Goal: Task Accomplishment & Management: Manage account settings

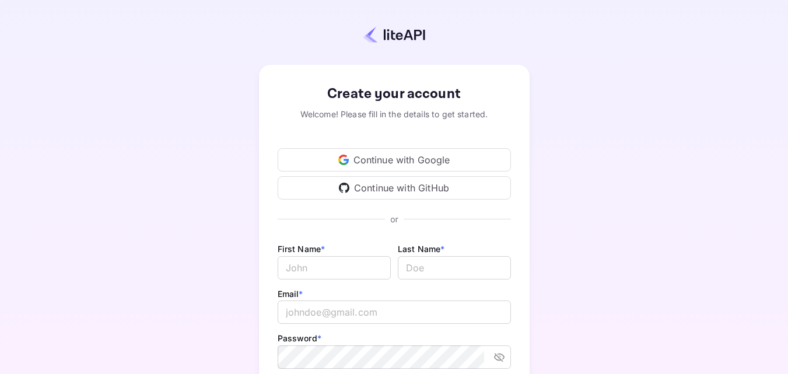
click at [403, 188] on div "Continue with GitHub" at bounding box center [394, 187] width 233 height 23
click at [448, 189] on div "Continue with GitHub" at bounding box center [394, 187] width 233 height 23
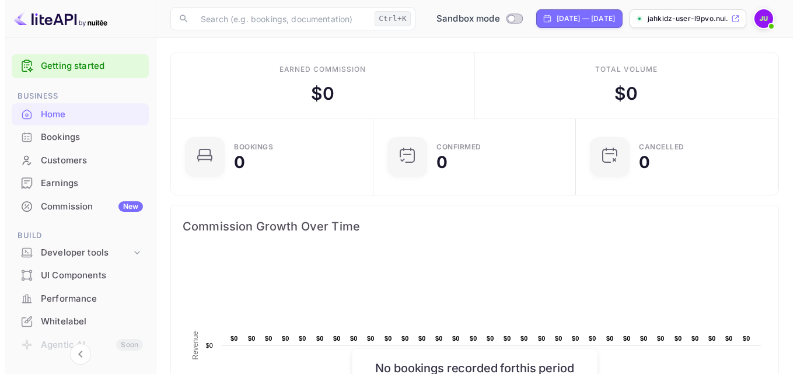
scroll to position [181, 187]
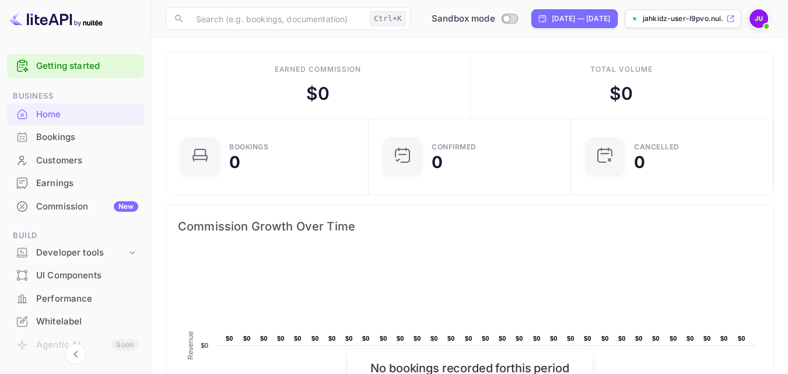
click at [706, 19] on p "jahkidz-user-l9pvo.nui..." at bounding box center [683, 18] width 81 height 10
click at [67, 164] on div "Customers" at bounding box center [87, 160] width 102 height 13
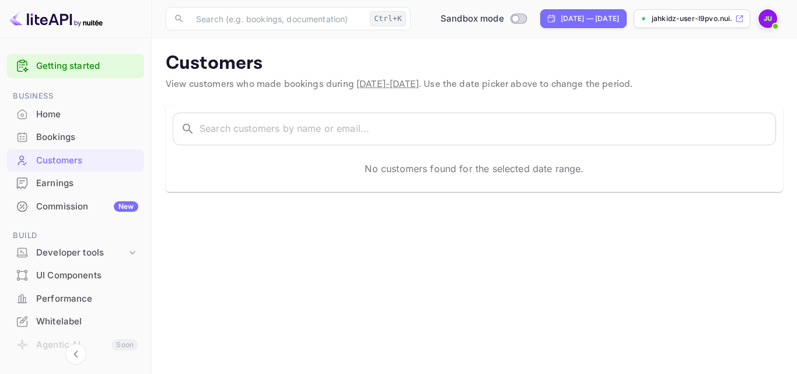
click at [767, 25] on img at bounding box center [767, 18] width 19 height 19
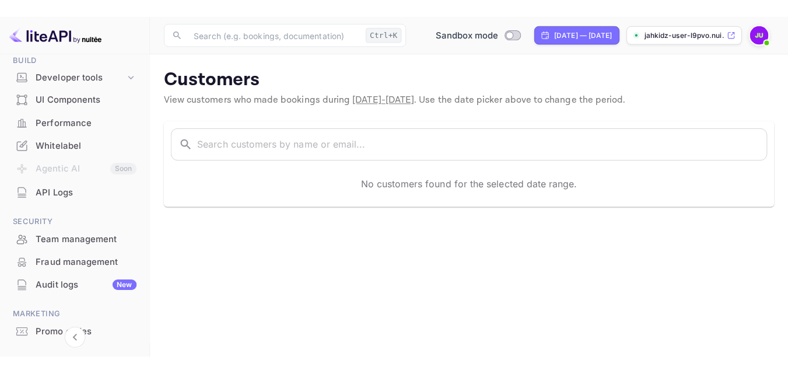
scroll to position [202, 0]
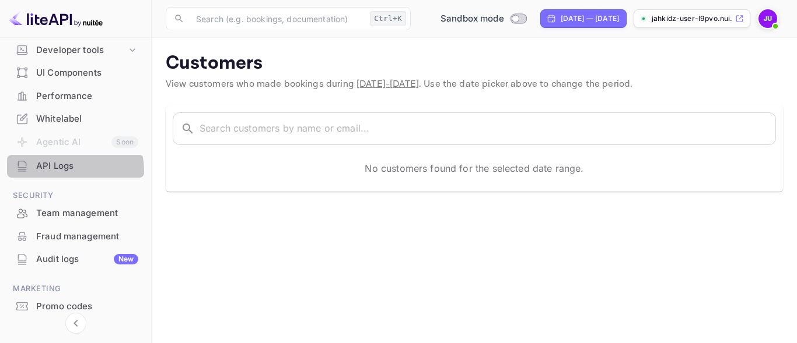
click at [58, 171] on div "API Logs" at bounding box center [87, 166] width 102 height 13
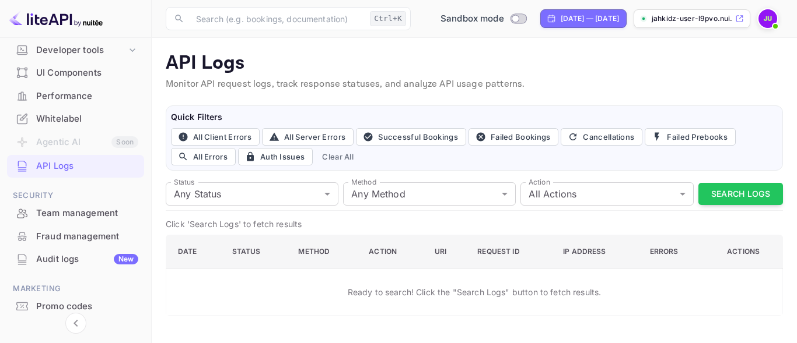
click at [764, 26] on img at bounding box center [767, 18] width 19 height 19
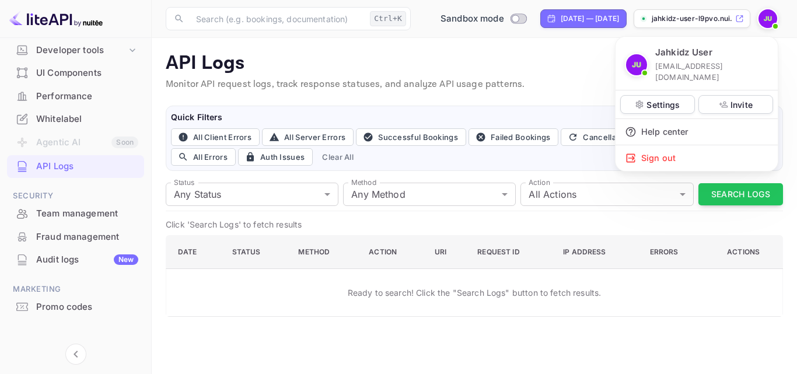
click at [131, 50] on div at bounding box center [398, 187] width 797 height 374
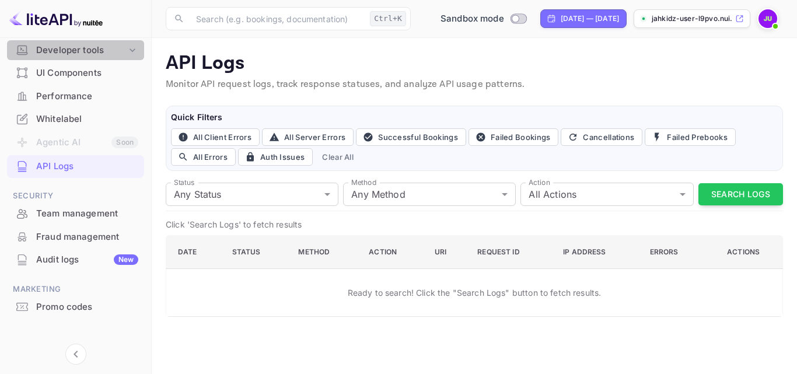
click at [131, 50] on icon at bounding box center [132, 49] width 6 height 3
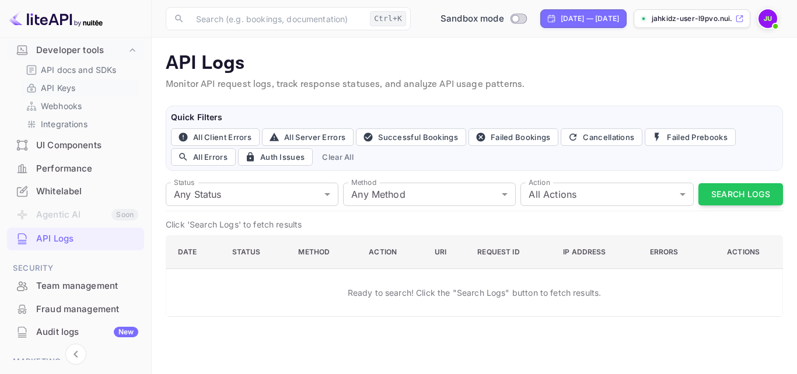
click at [52, 90] on p "API Keys" at bounding box center [58, 88] width 34 height 12
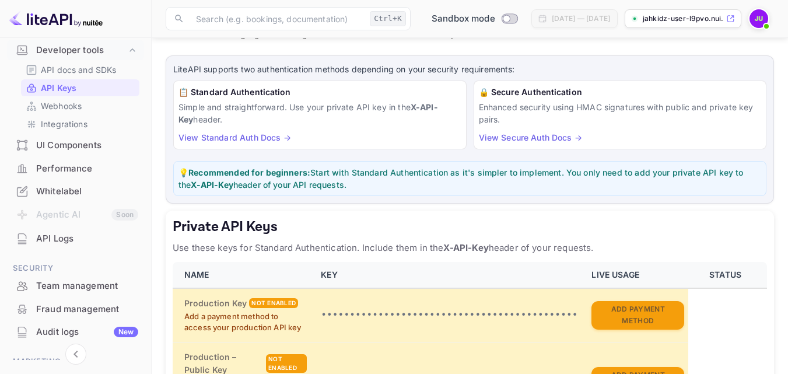
scroll to position [16, 0]
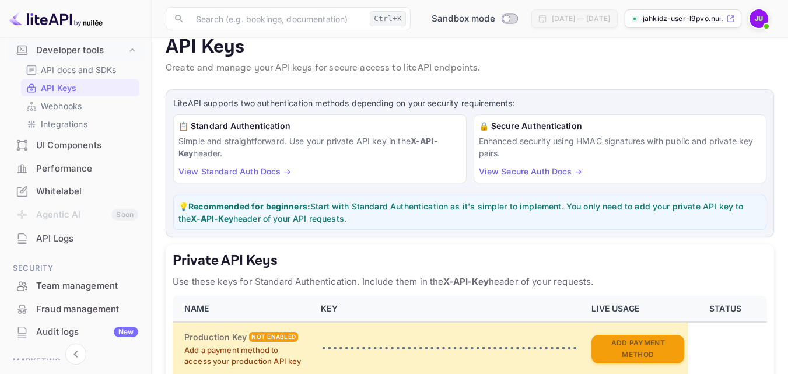
click at [209, 172] on link "View Standard Auth Docs →" at bounding box center [234, 171] width 113 height 10
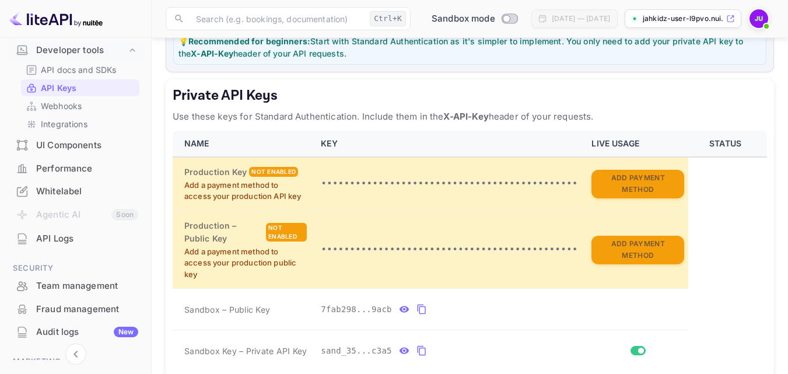
scroll to position [195, 0]
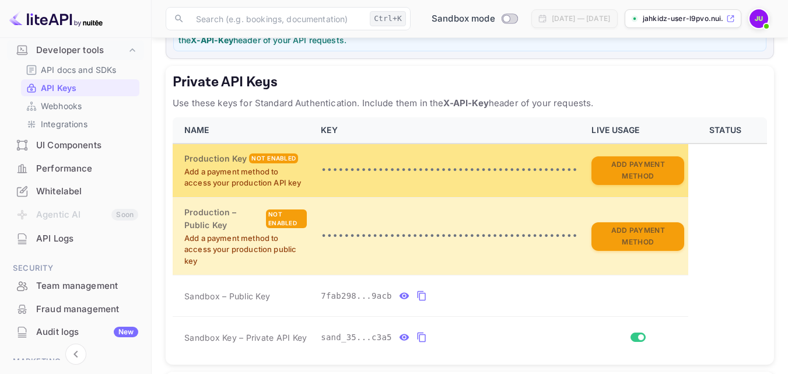
click at [269, 185] on p "Add a payment method to access your production API key" at bounding box center [245, 177] width 122 height 23
click at [272, 171] on p "Add a payment method to access your production API key" at bounding box center [245, 177] width 122 height 23
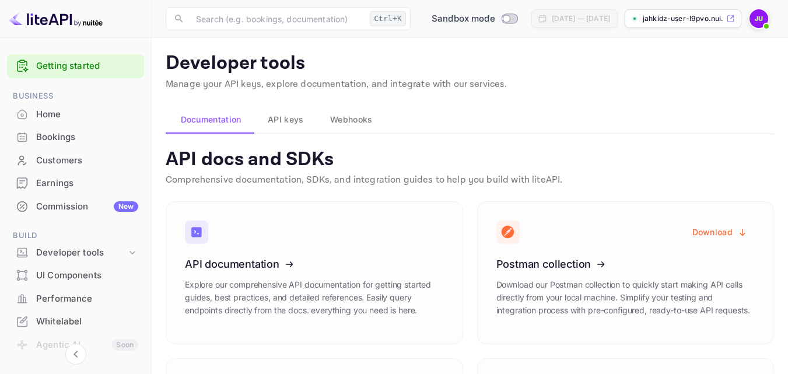
click at [289, 122] on span "API keys" at bounding box center [286, 120] width 36 height 14
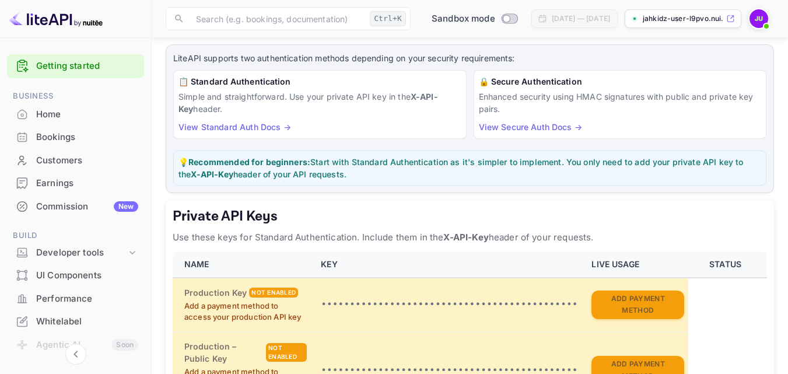
scroll to position [163, 0]
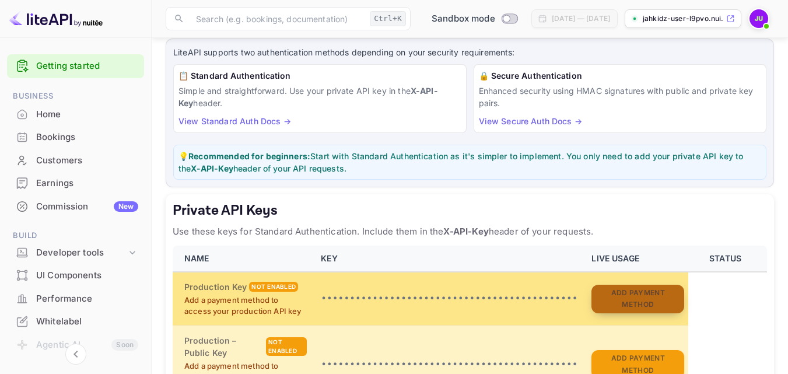
click at [647, 296] on button "Add Payment Method" at bounding box center [637, 299] width 93 height 29
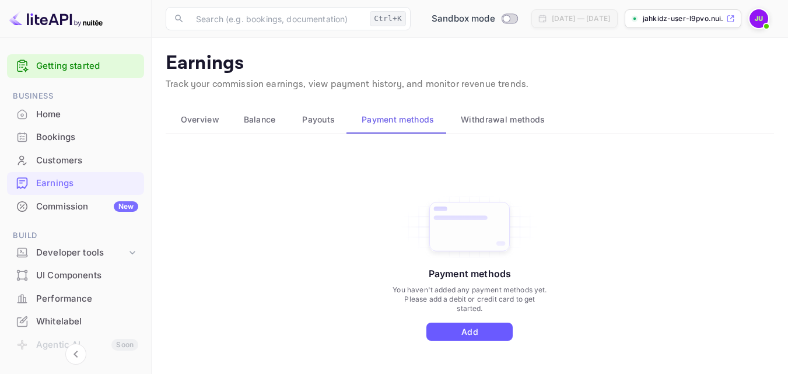
click at [478, 330] on button "Add" at bounding box center [469, 331] width 86 height 18
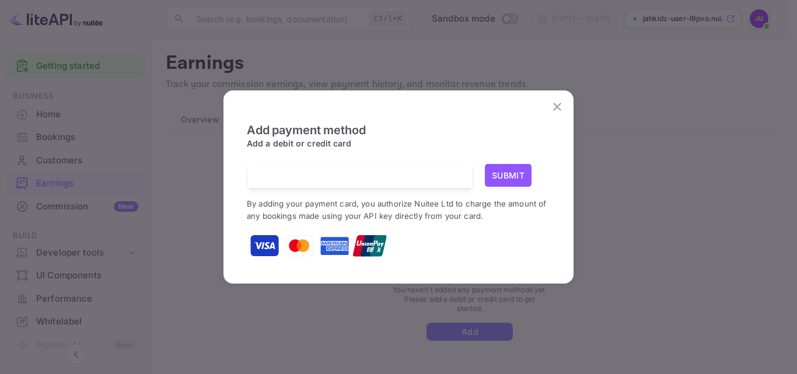
click at [503, 174] on button "Submit" at bounding box center [508, 175] width 47 height 23
click at [510, 173] on button "Submit" at bounding box center [508, 175] width 47 height 23
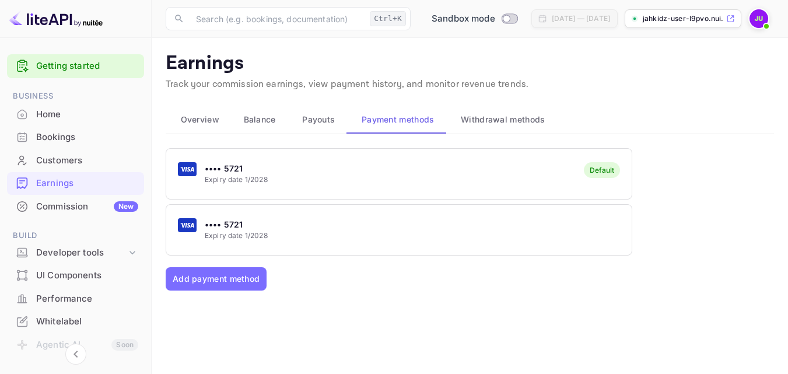
click at [504, 117] on span "Withdrawal methods" at bounding box center [503, 120] width 84 height 14
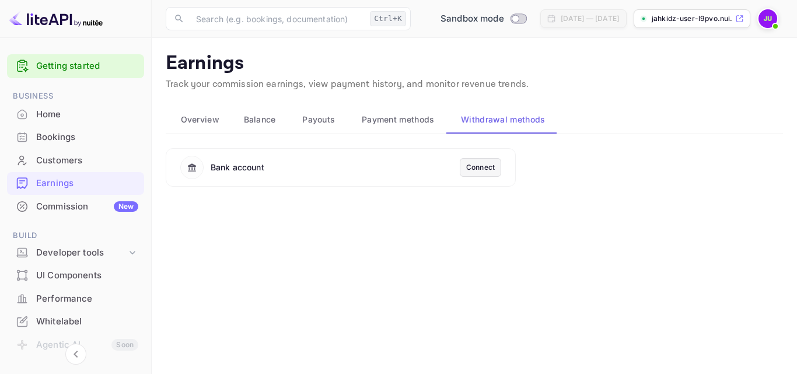
click at [308, 117] on span "Payouts" at bounding box center [318, 120] width 33 height 14
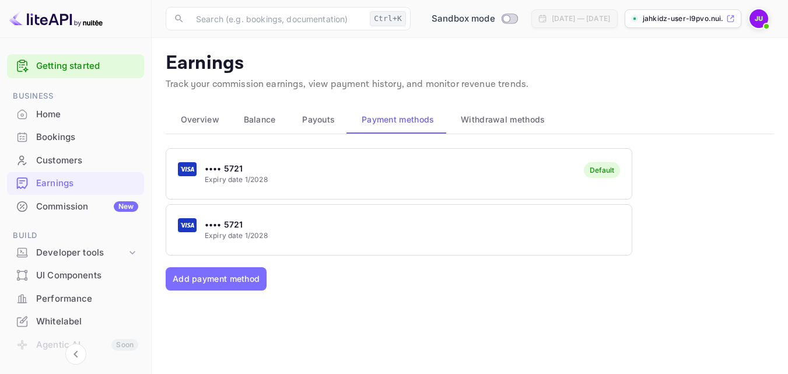
click at [260, 119] on span "Balance" at bounding box center [260, 120] width 32 height 14
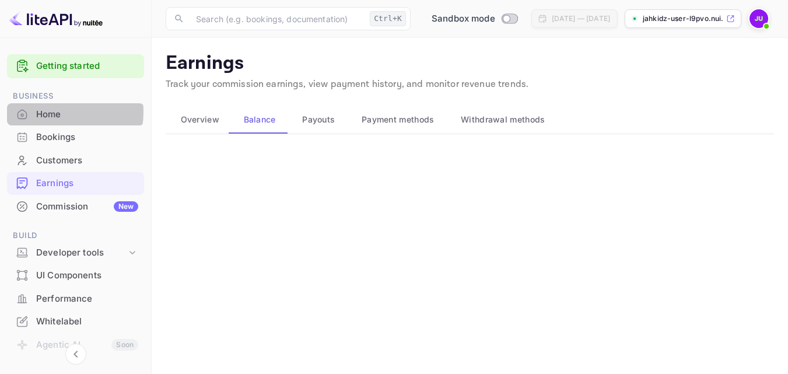
click at [55, 111] on div "Home" at bounding box center [87, 114] width 102 height 13
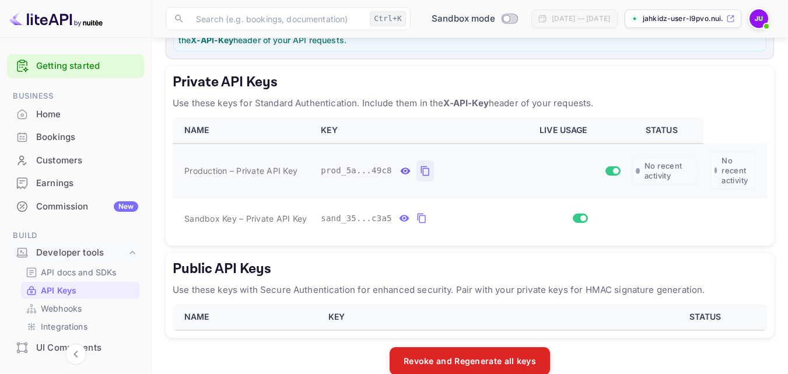
click at [420, 172] on icon "private api keys table" at bounding box center [425, 171] width 10 height 14
